Goal: Information Seeking & Learning: Learn about a topic

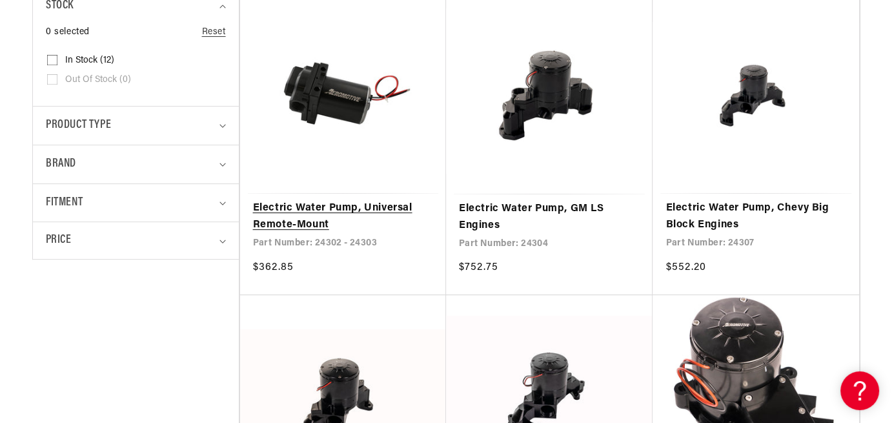
scroll to position [517, 0]
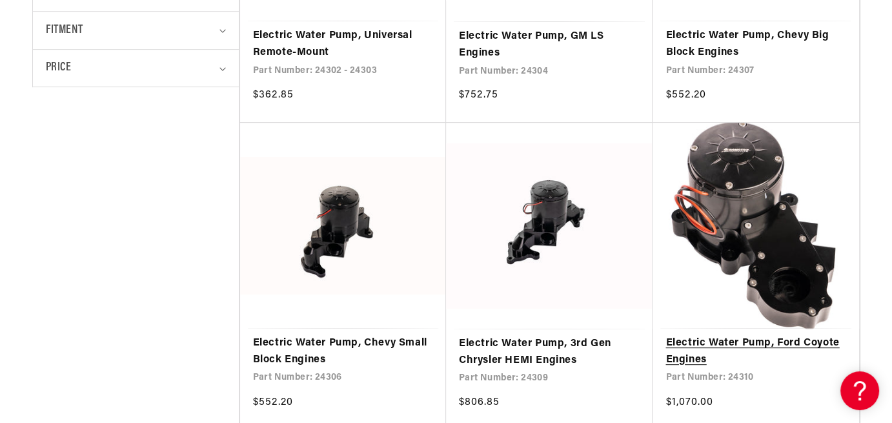
click at [690, 335] on link "Electric Water Pump, Ford Coyote Engines" at bounding box center [756, 351] width 180 height 33
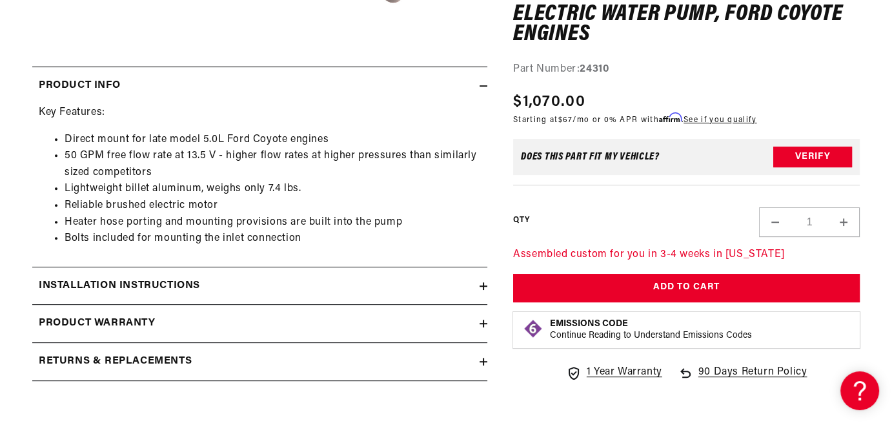
scroll to position [559, 0]
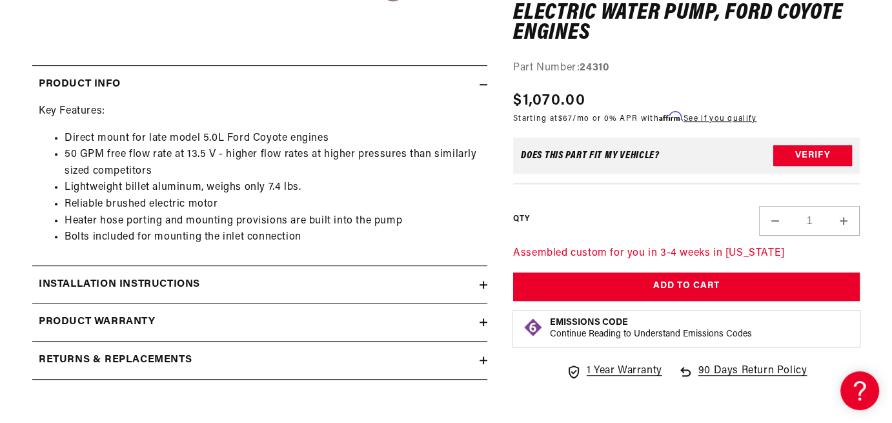
click at [486, 281] on icon at bounding box center [484, 285] width 8 height 8
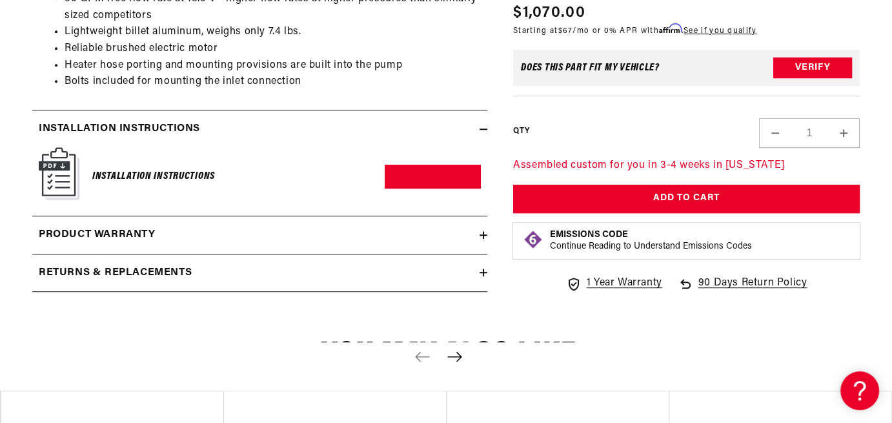
scroll to position [732, 0]
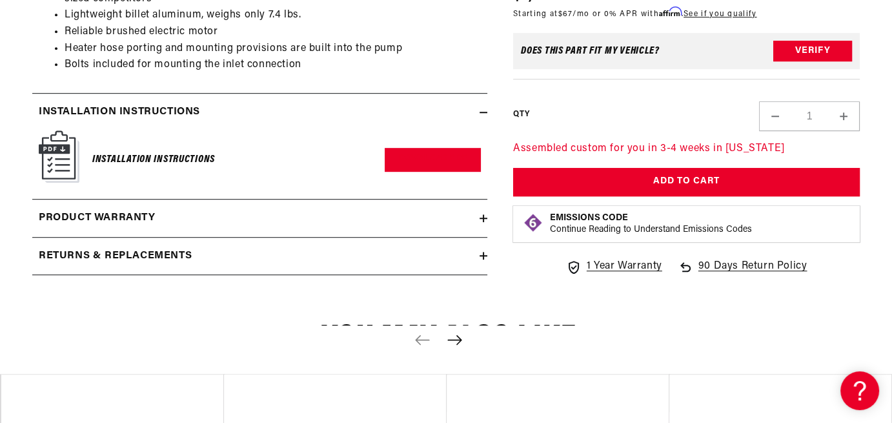
click at [480, 219] on icon at bounding box center [484, 218] width 8 height 8
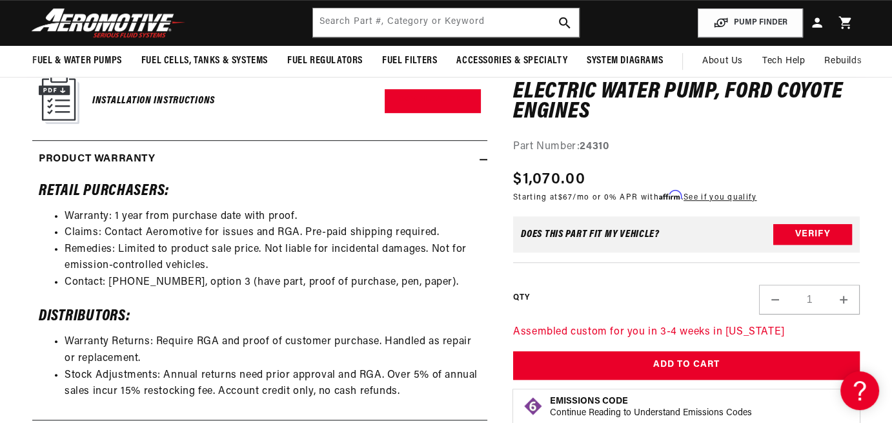
scroll to position [775, 0]
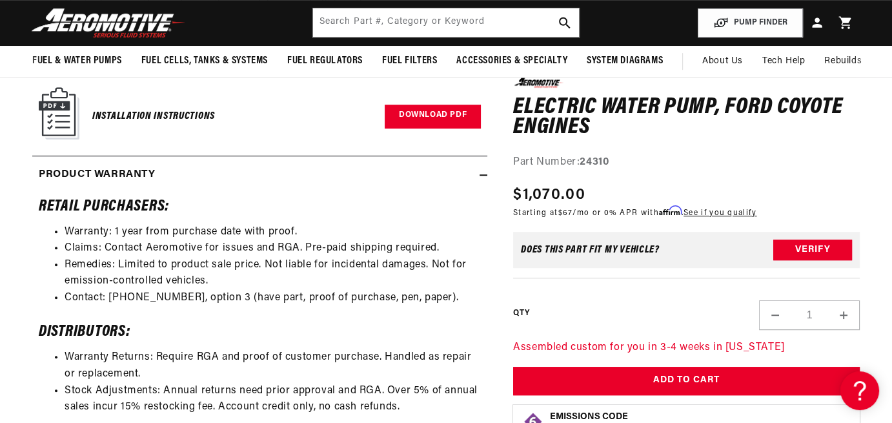
click at [427, 114] on link "Download PDF" at bounding box center [433, 117] width 96 height 24
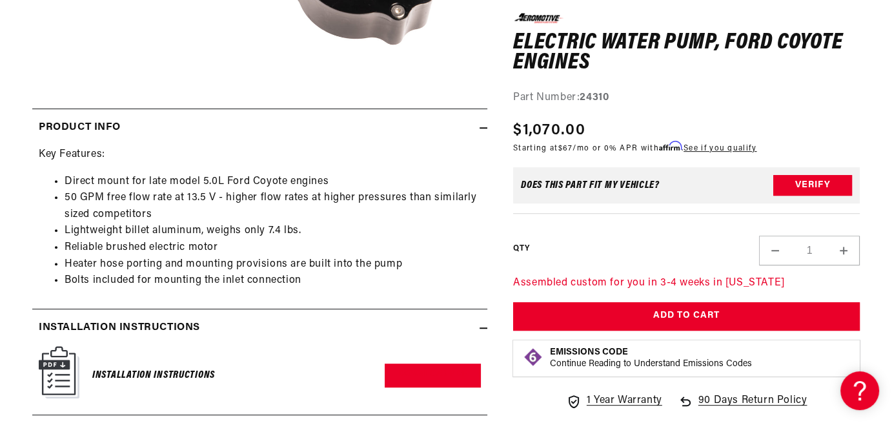
scroll to position [517, 0]
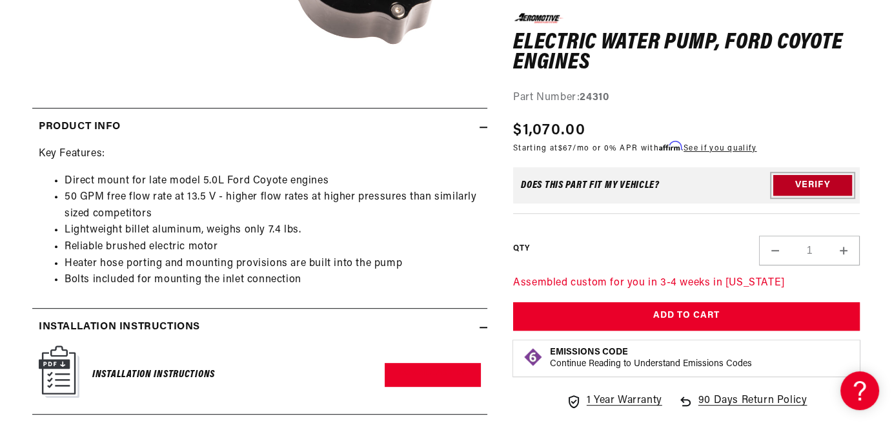
click at [818, 187] on button "Verify" at bounding box center [813, 185] width 79 height 21
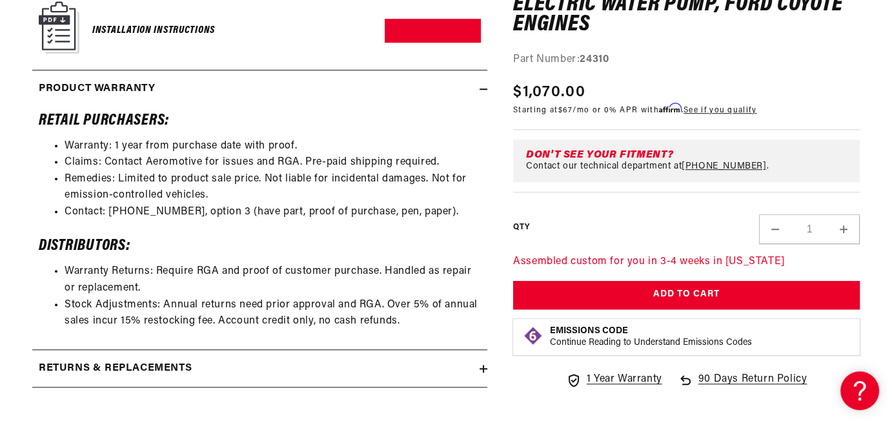
scroll to position [1033, 0]
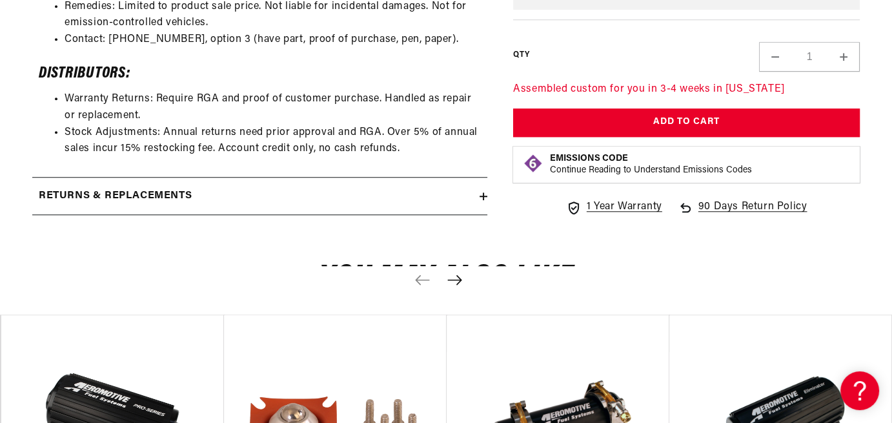
drag, startPoint x: 477, startPoint y: 202, endPoint x: 476, endPoint y: 211, distance: 8.4
click at [476, 211] on summary "Returns & replacements" at bounding box center [259, 196] width 455 height 37
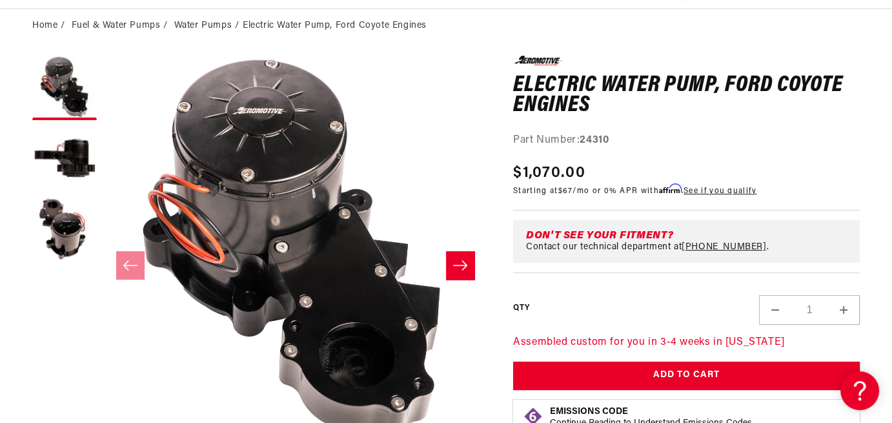
scroll to position [0, 0]
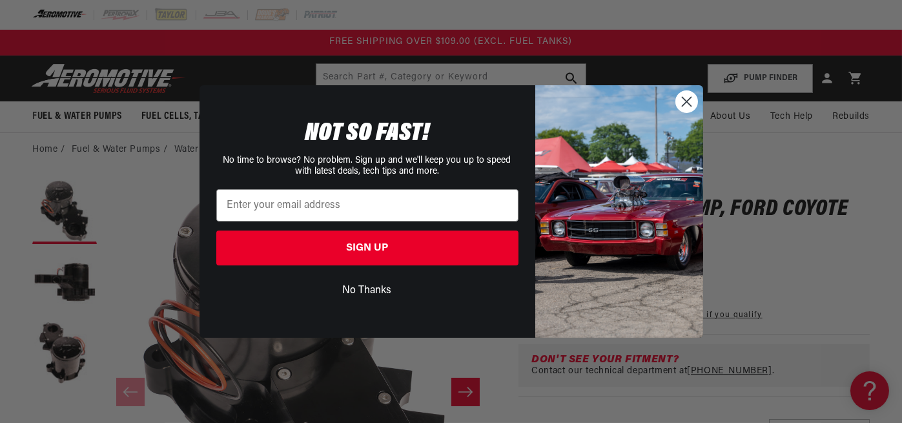
click at [680, 102] on circle "Close dialog" at bounding box center [686, 101] width 21 height 21
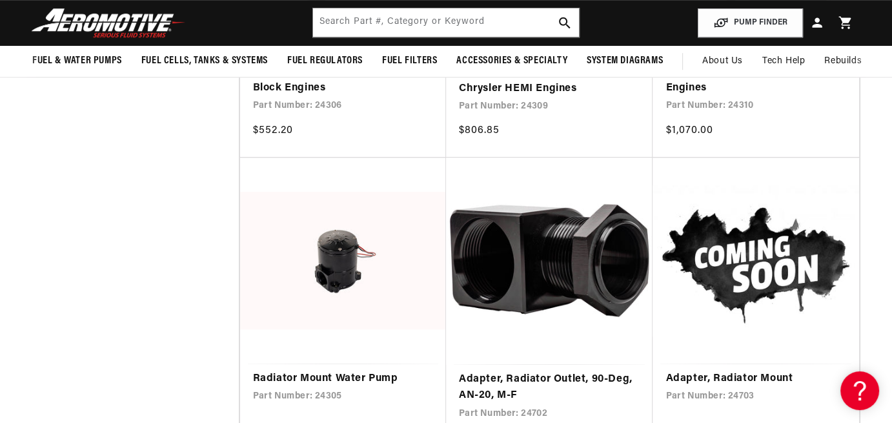
scroll to position [775, 0]
